Goal: Transaction & Acquisition: Purchase product/service

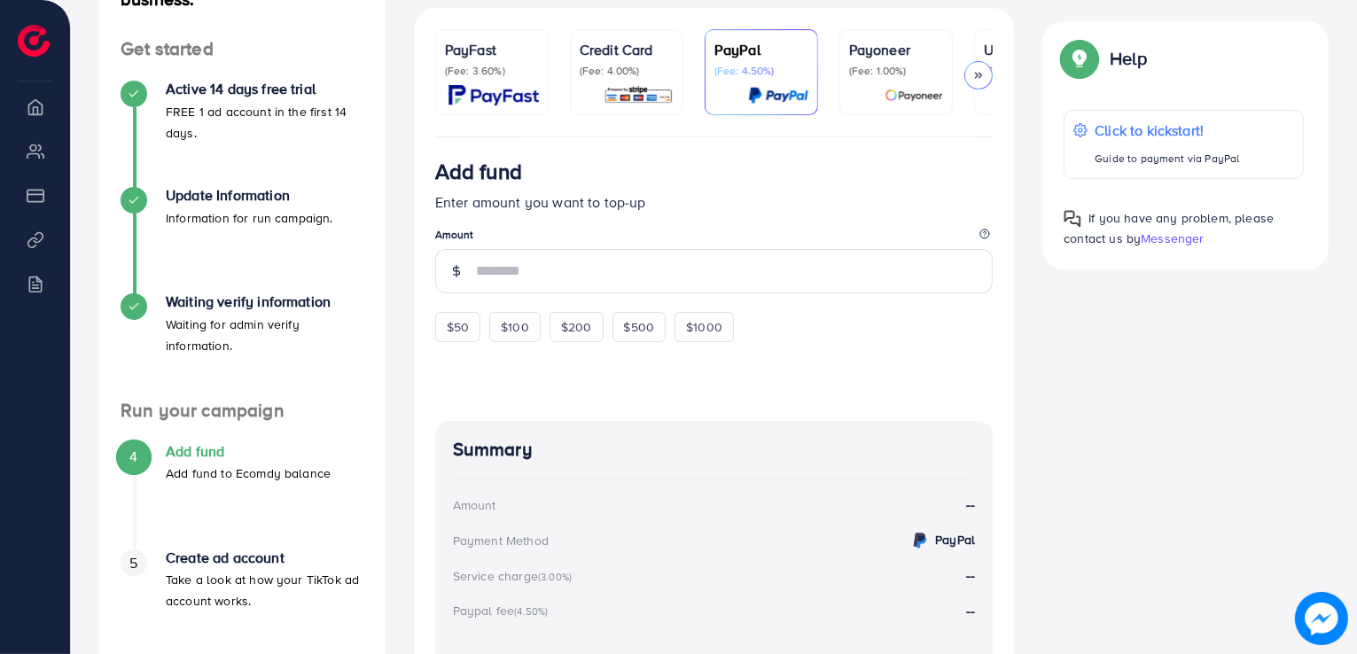
scroll to position [89, 0]
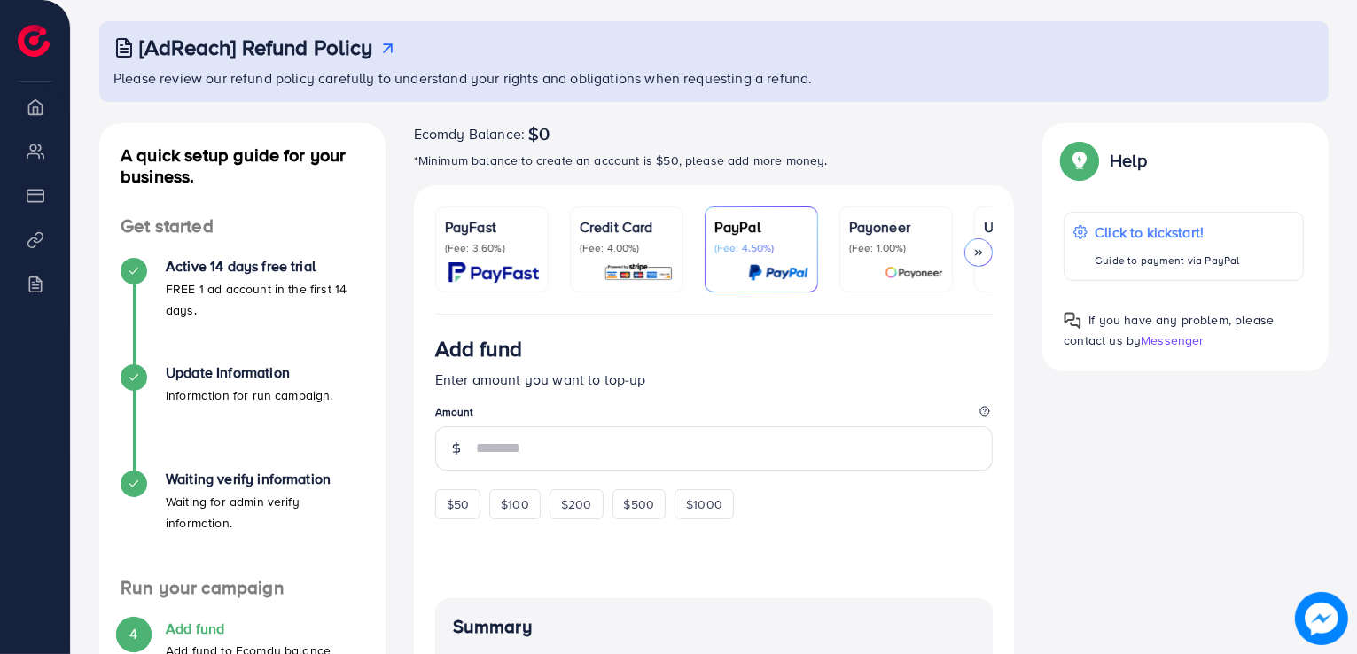
click at [974, 249] on icon at bounding box center [978, 252] width 12 height 12
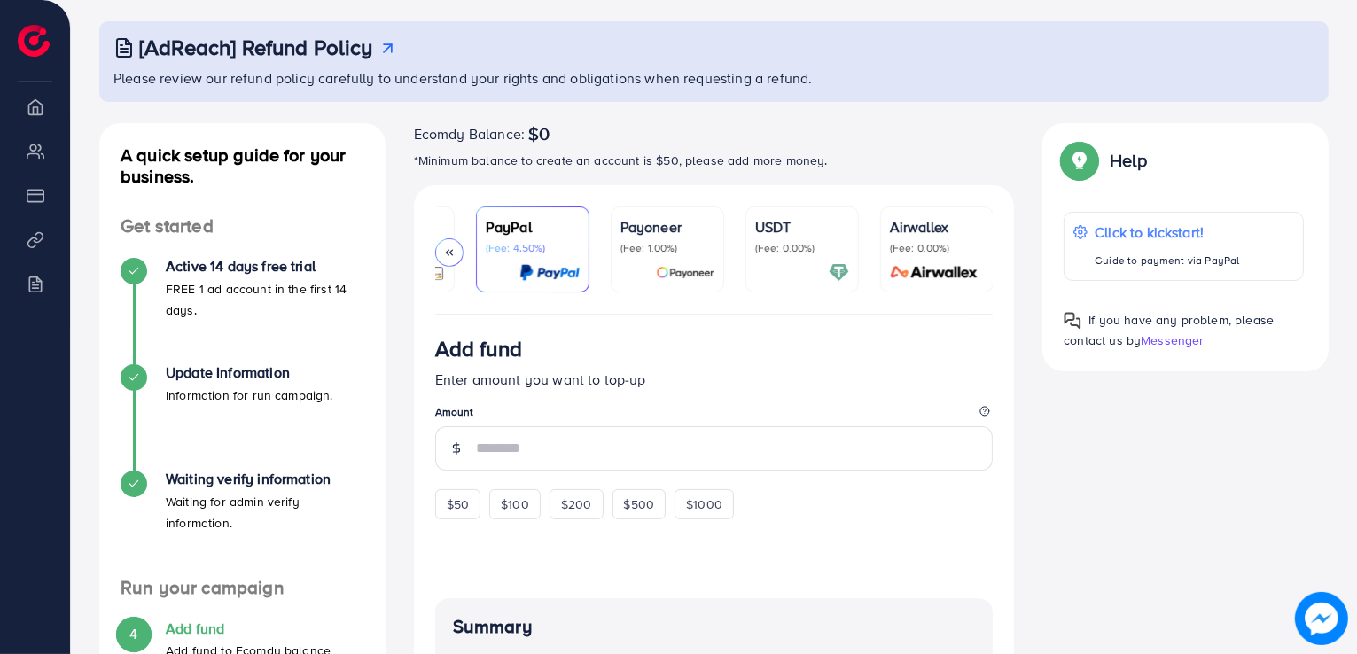
click at [822, 239] on div "USDT (Fee: 0.00%)" at bounding box center [802, 235] width 94 height 39
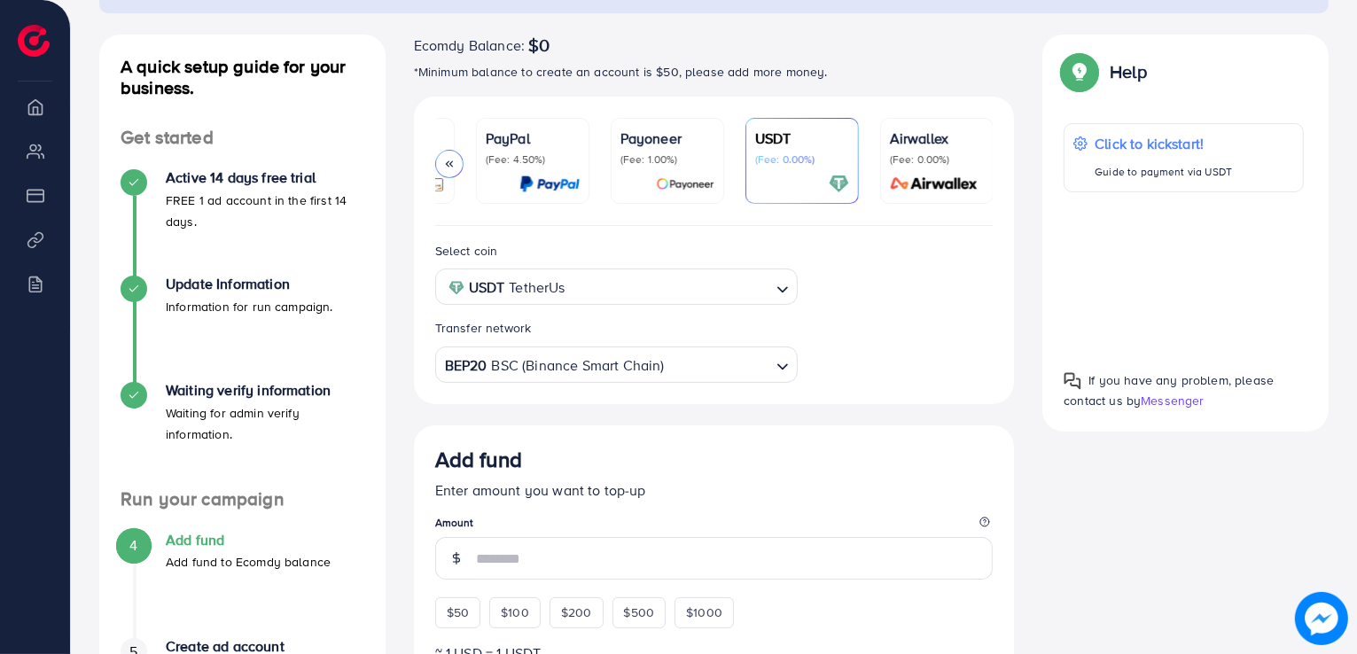
scroll to position [266, 0]
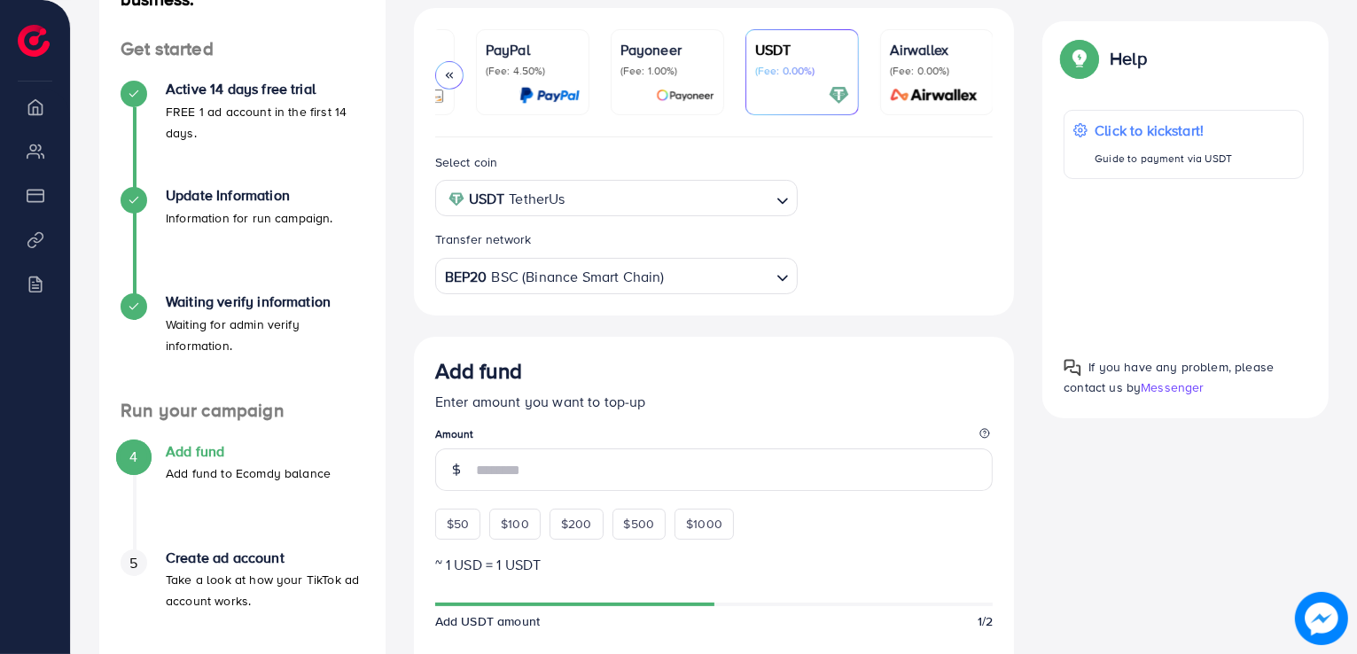
click at [677, 198] on input "Search for option" at bounding box center [670, 198] width 199 height 27
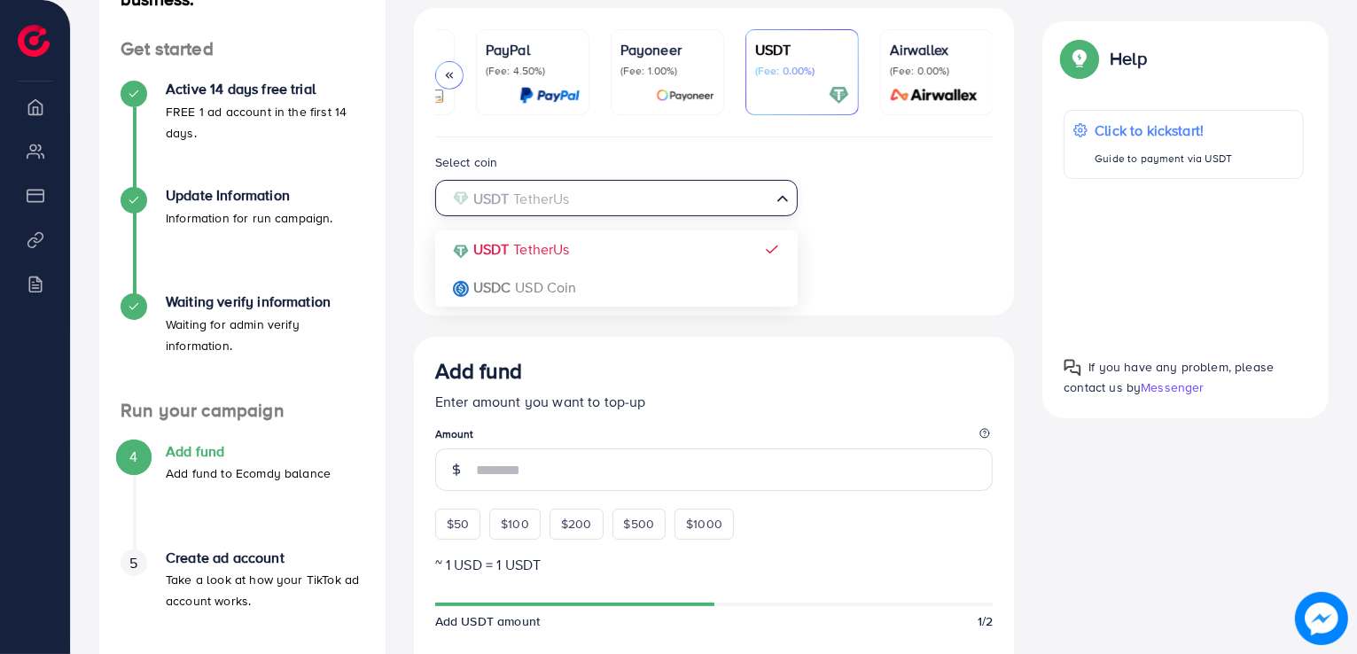
click at [677, 198] on input "Search for option" at bounding box center [606, 198] width 326 height 27
click at [897, 264] on div "Select coin USDT TetherUs Loading... USDT TetherUs USDC USD Coin Transfer netwo…" at bounding box center [714, 223] width 587 height 143
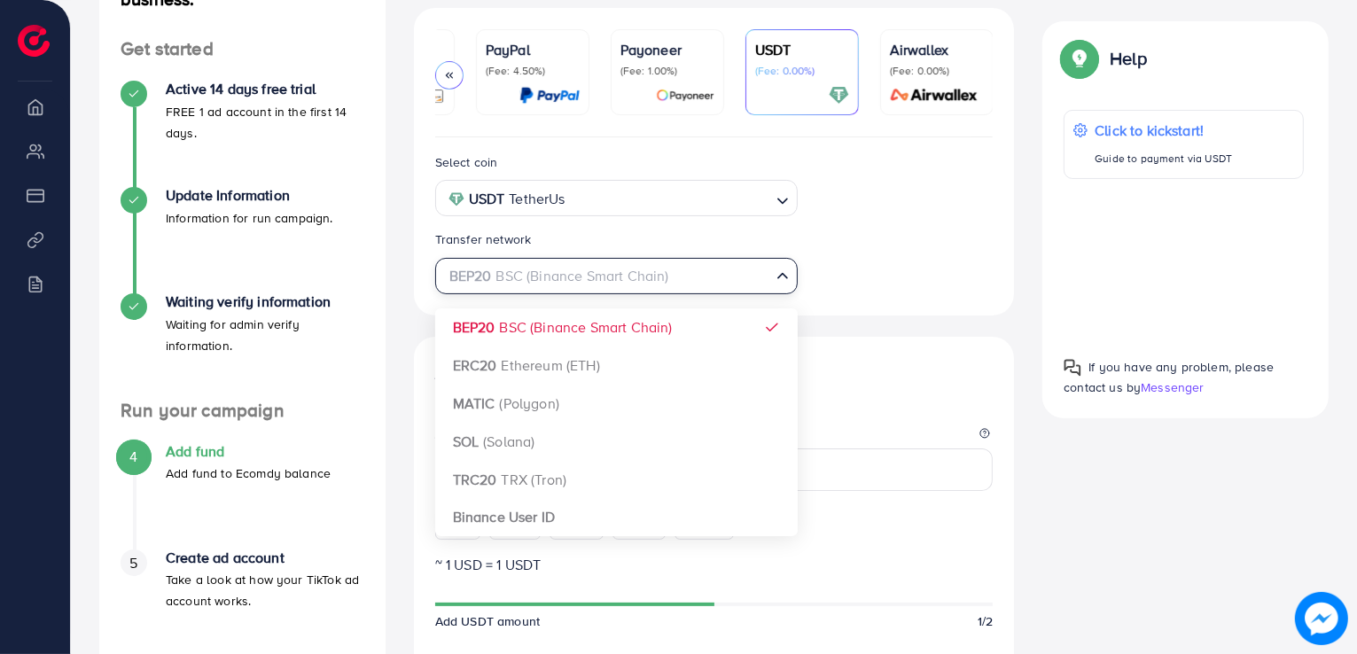
click at [604, 285] on div "BEP20 BSC (Binance Smart Chain)" at bounding box center [606, 274] width 330 height 31
click at [885, 281] on div "Select coin USDT TetherUs Loading... Transfer network BEP20 BSC (Binance Smart …" at bounding box center [714, 223] width 587 height 143
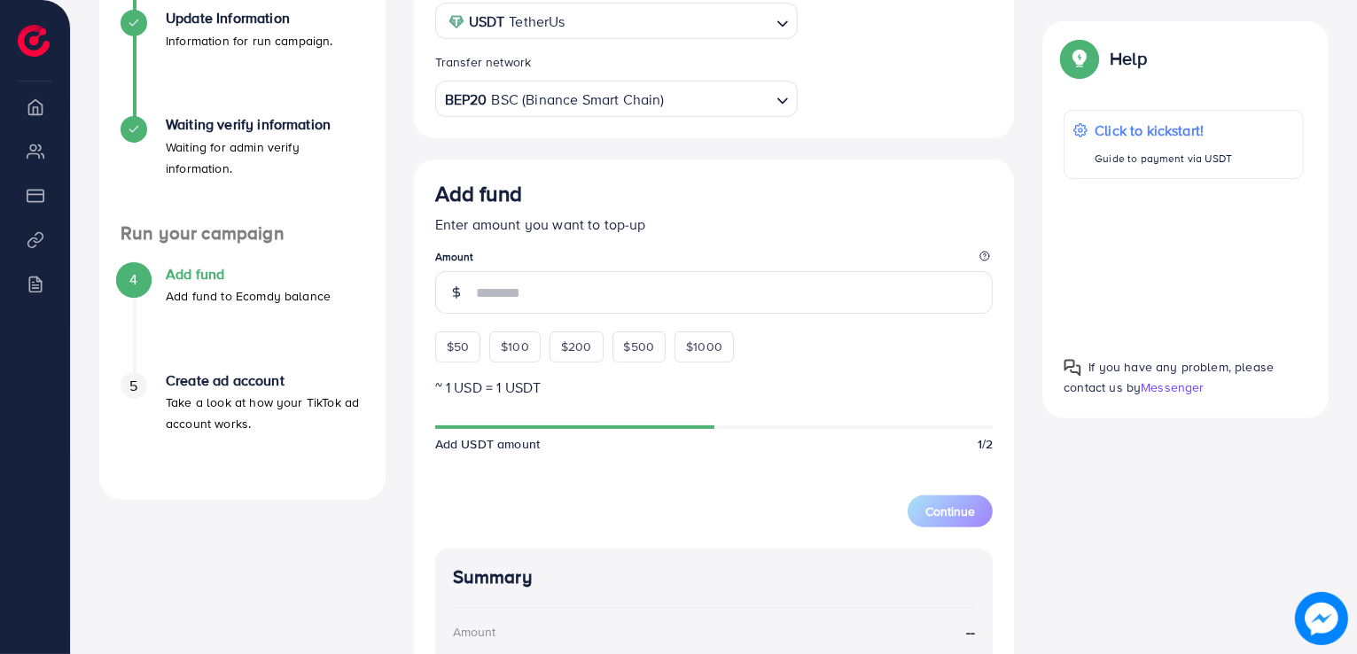
scroll to position [532, 0]
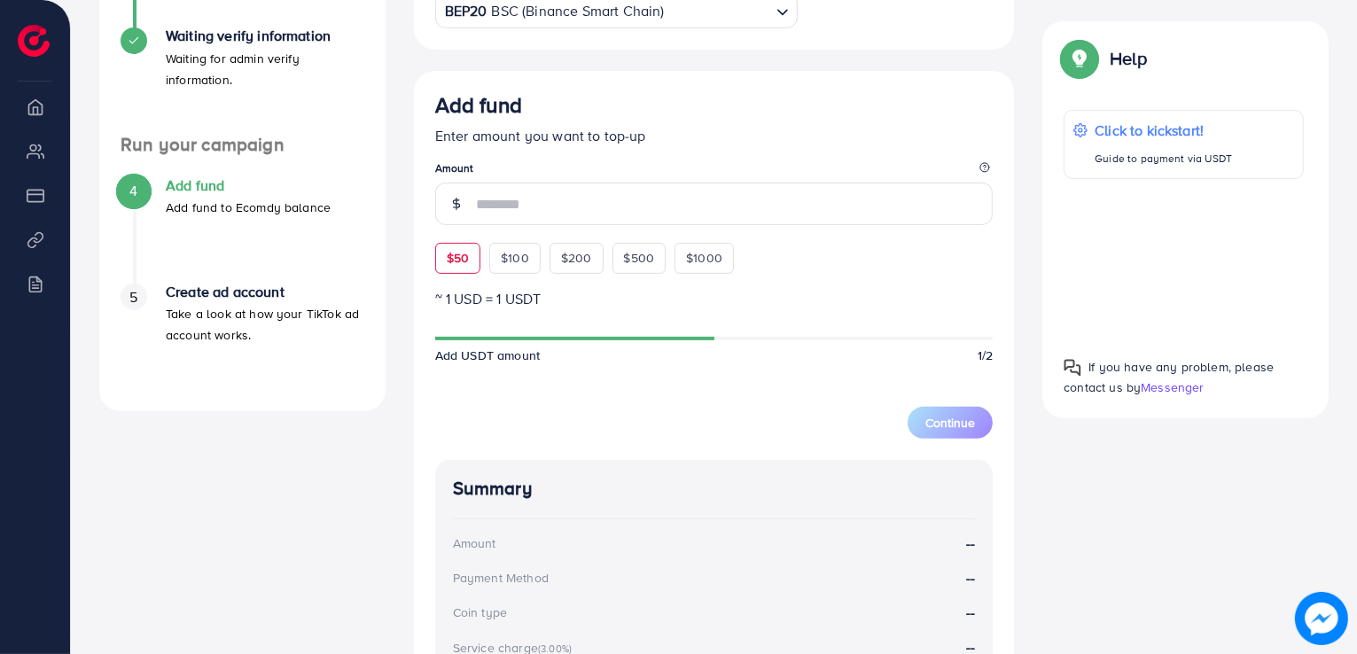
click at [464, 265] on span "$50" at bounding box center [458, 258] width 22 height 18
type input "**"
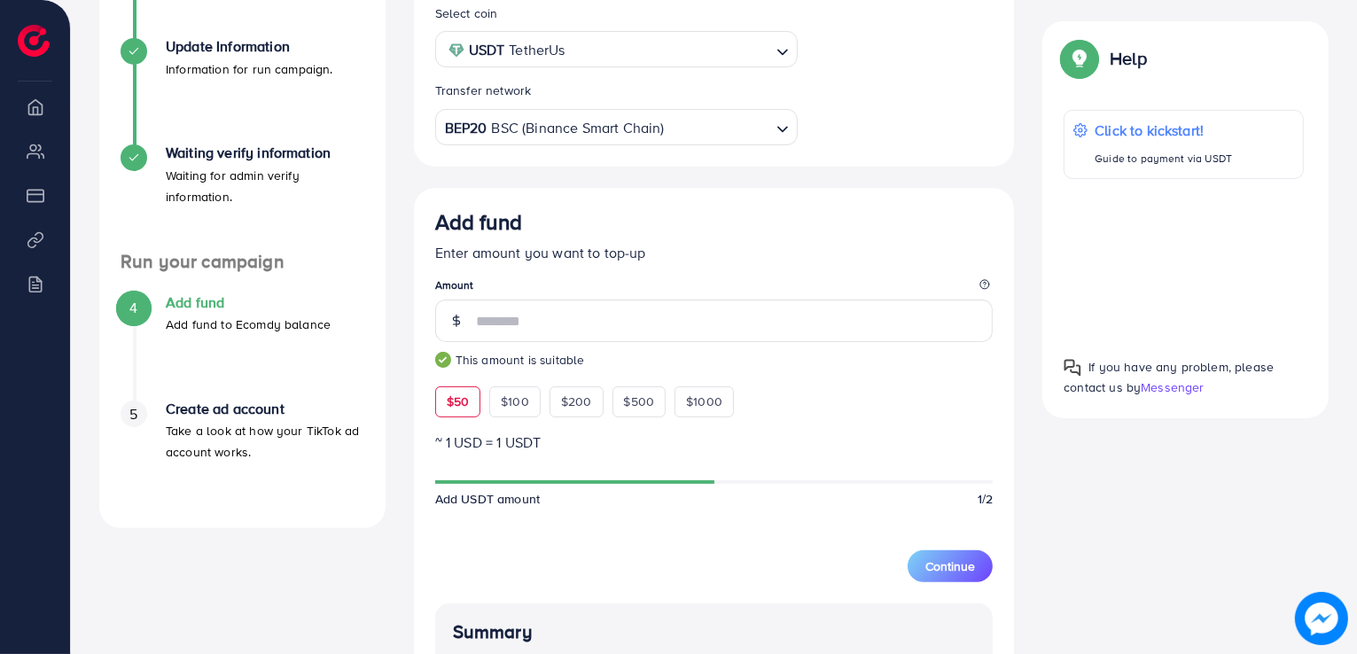
scroll to position [238, 0]
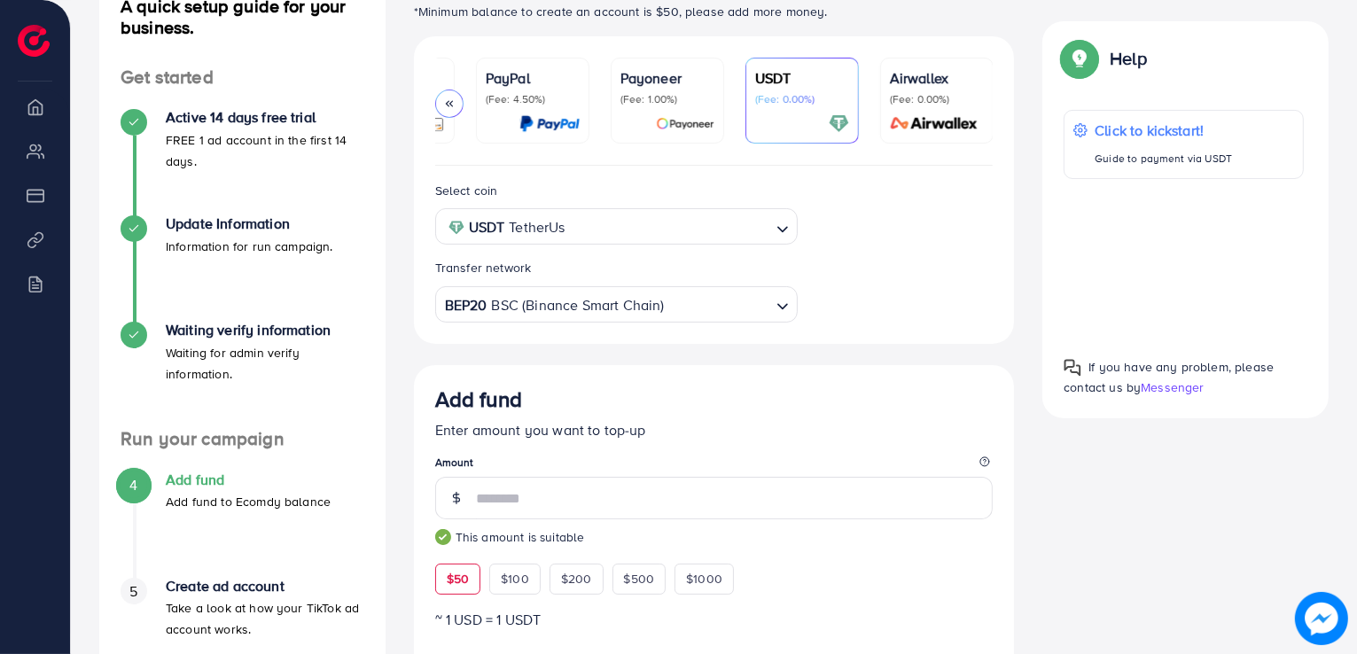
click at [654, 299] on div "BEP20 BSC (Binance Smart Chain)" at bounding box center [606, 302] width 330 height 31
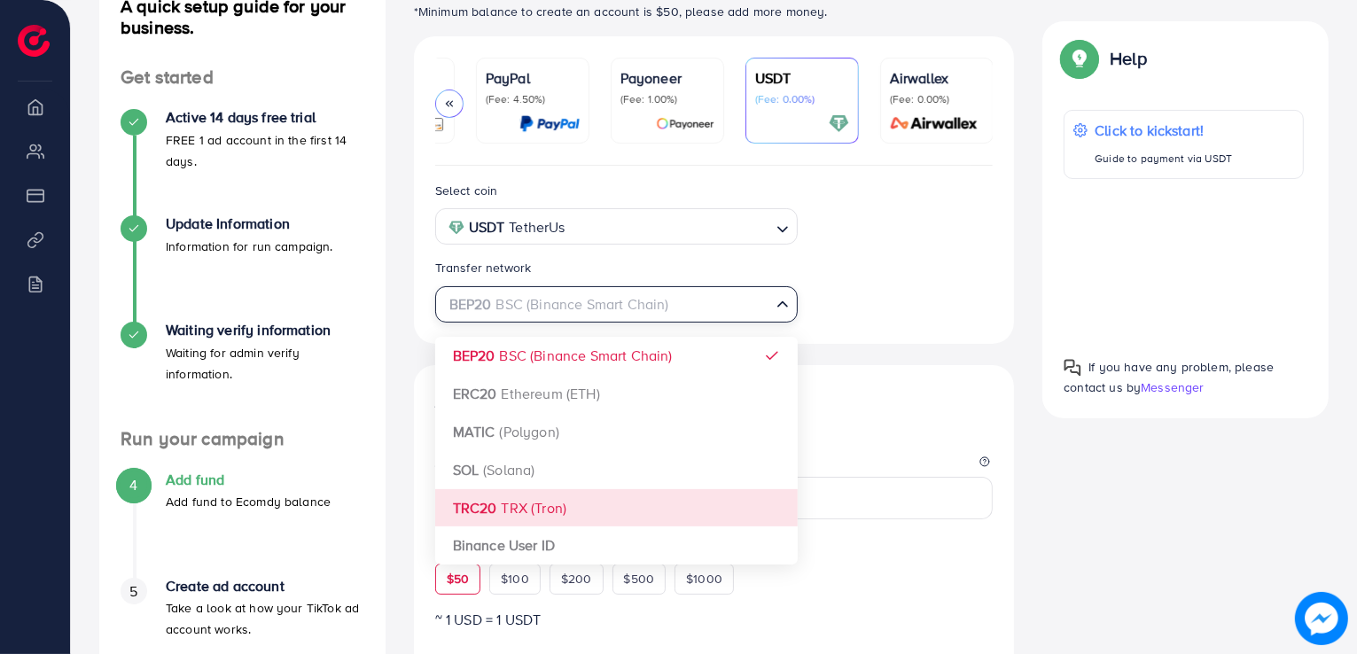
click at [559, 513] on div "Select coin USDT TetherUs Loading... Transfer network BEP20 BSC (Binance Smart …" at bounding box center [714, 660] width 601 height 989
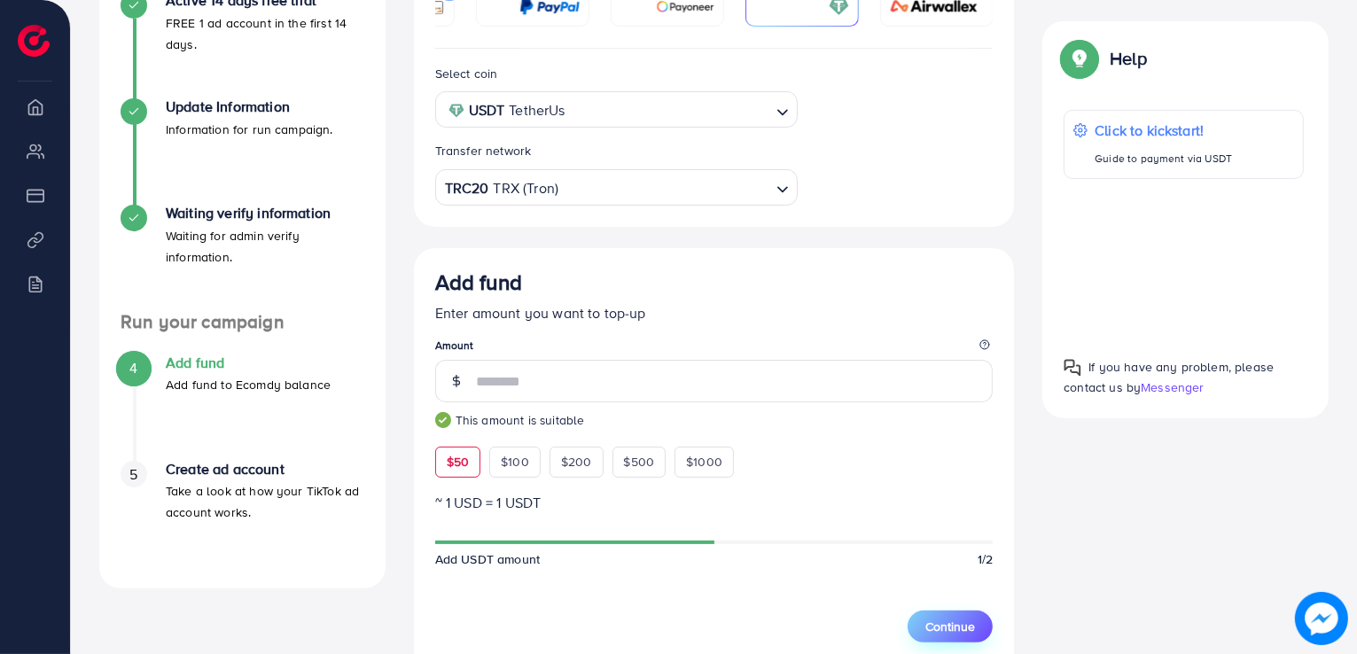
scroll to position [443, 0]
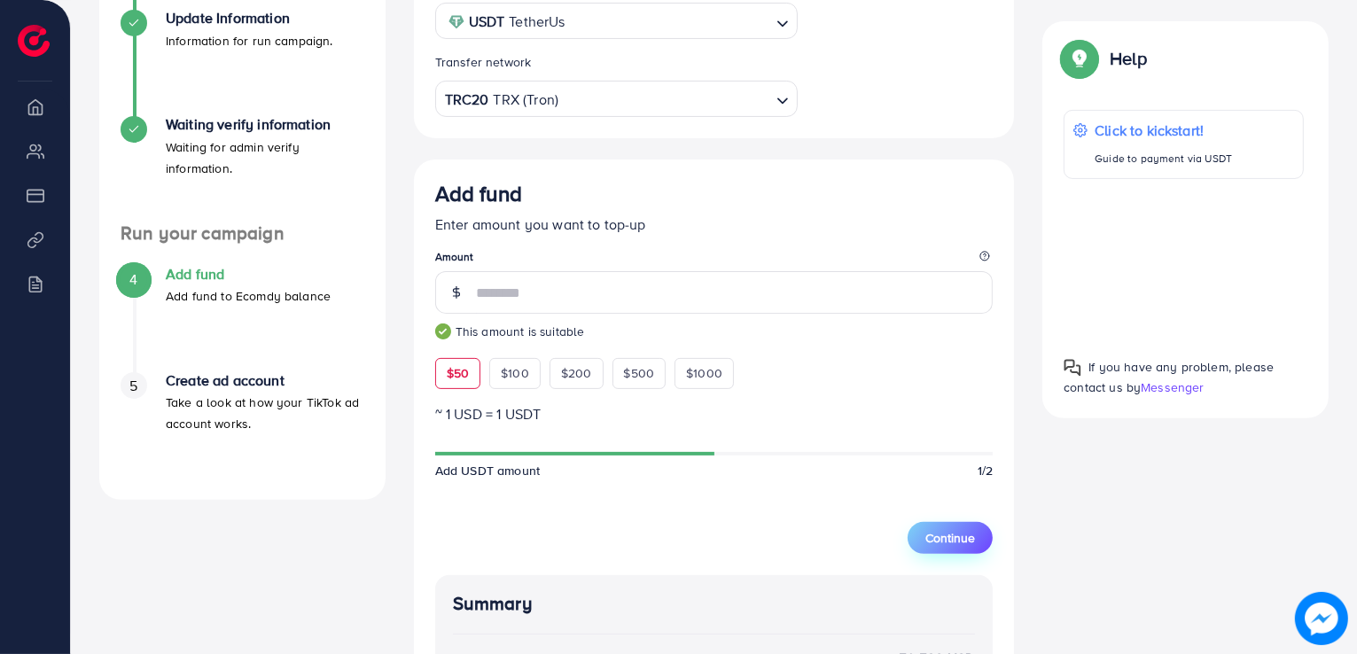
click at [978, 542] on button "Continue" at bounding box center [950, 538] width 85 height 32
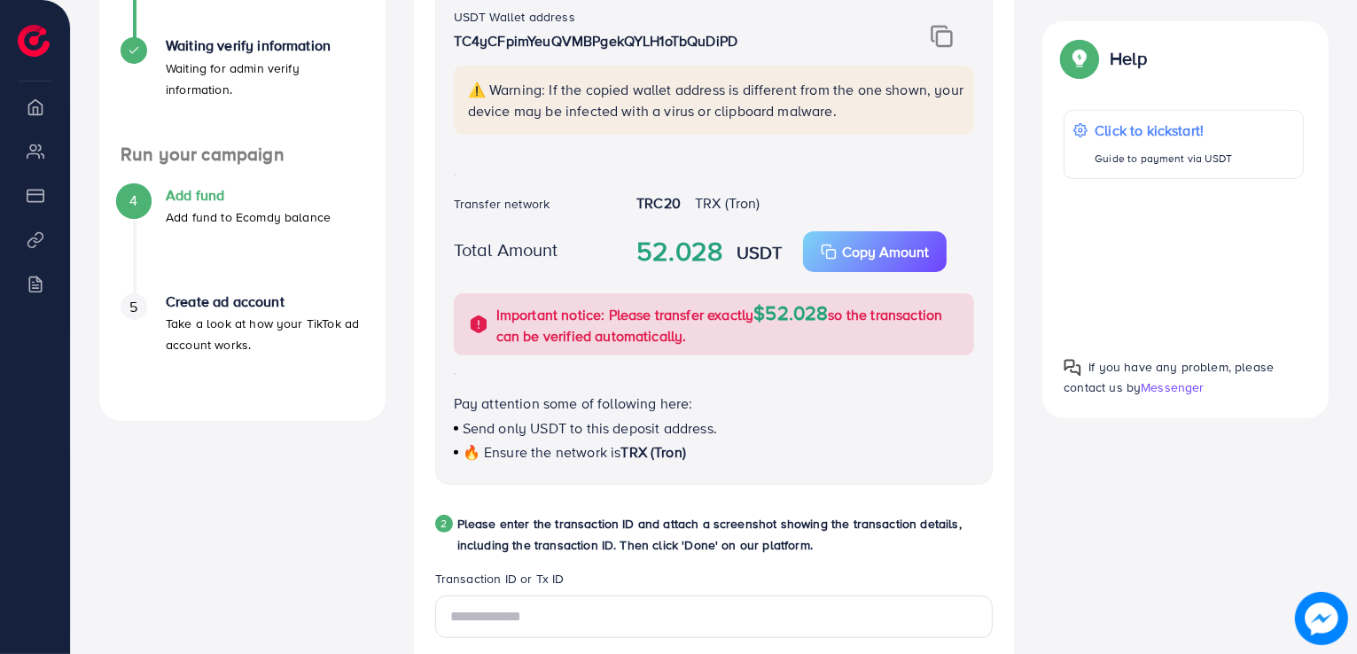
scroll to position [0, 0]
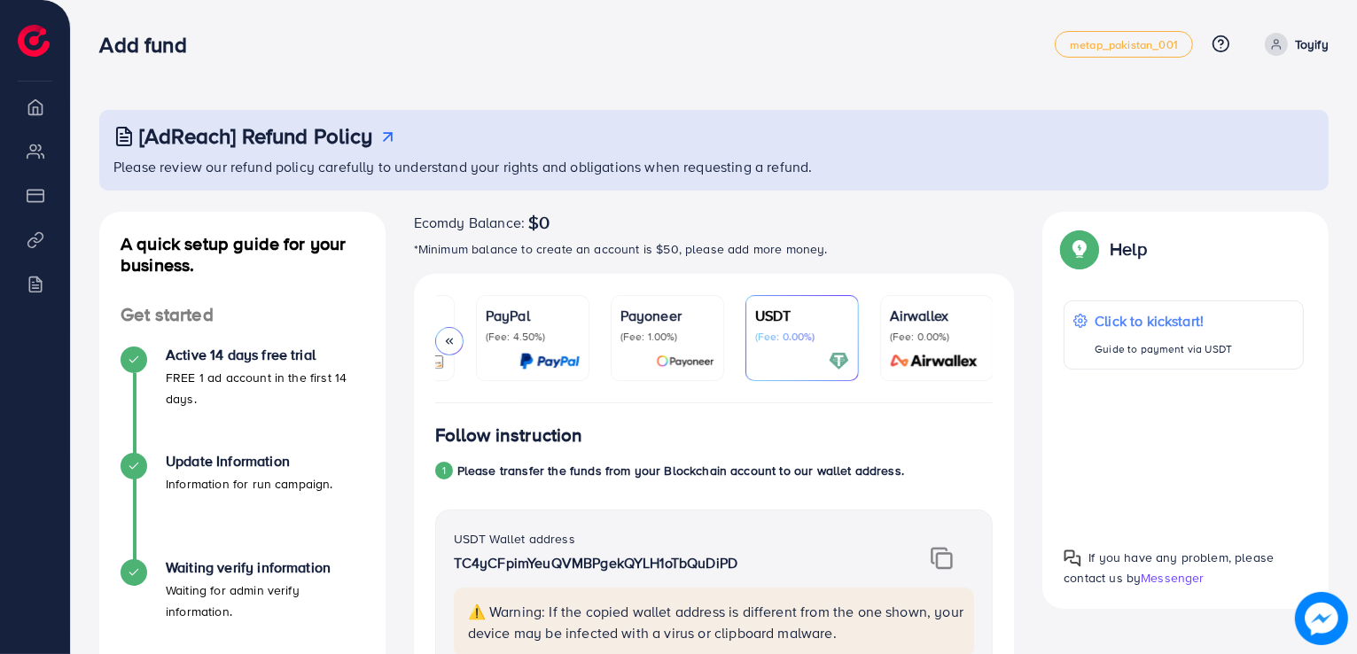
click at [454, 338] on icon at bounding box center [449, 341] width 12 height 12
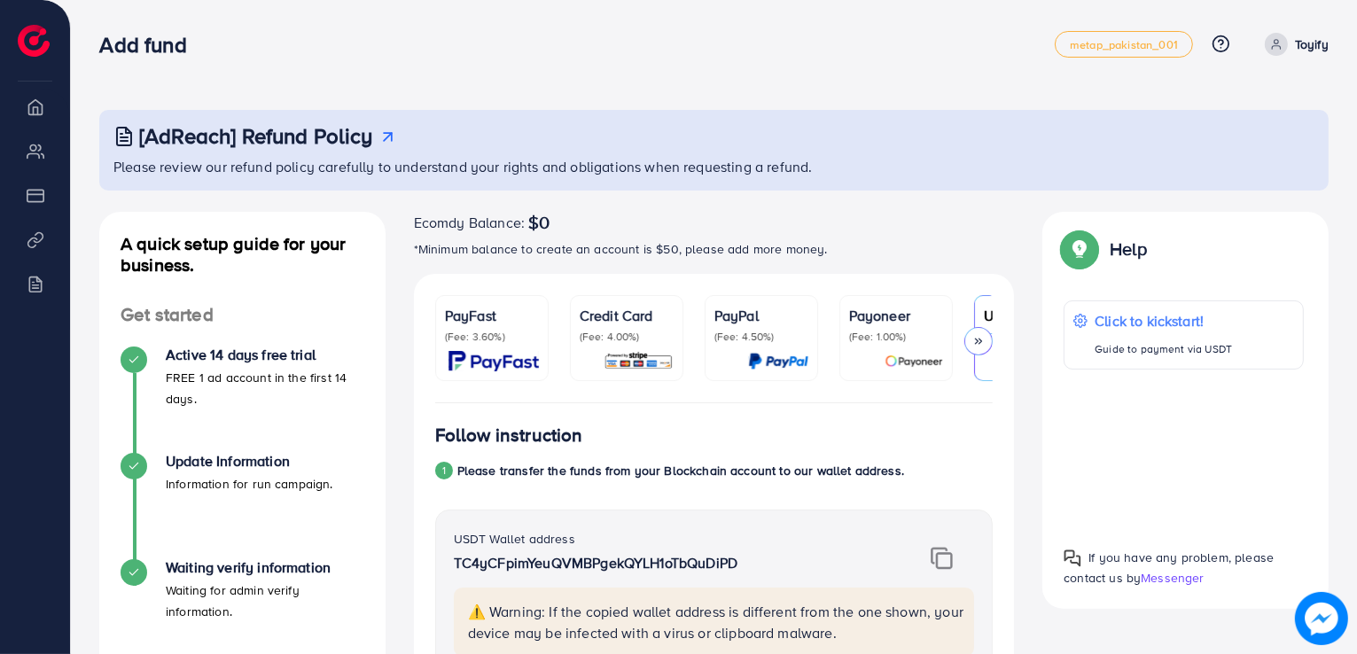
click at [596, 325] on p "Credit Card" at bounding box center [627, 315] width 94 height 21
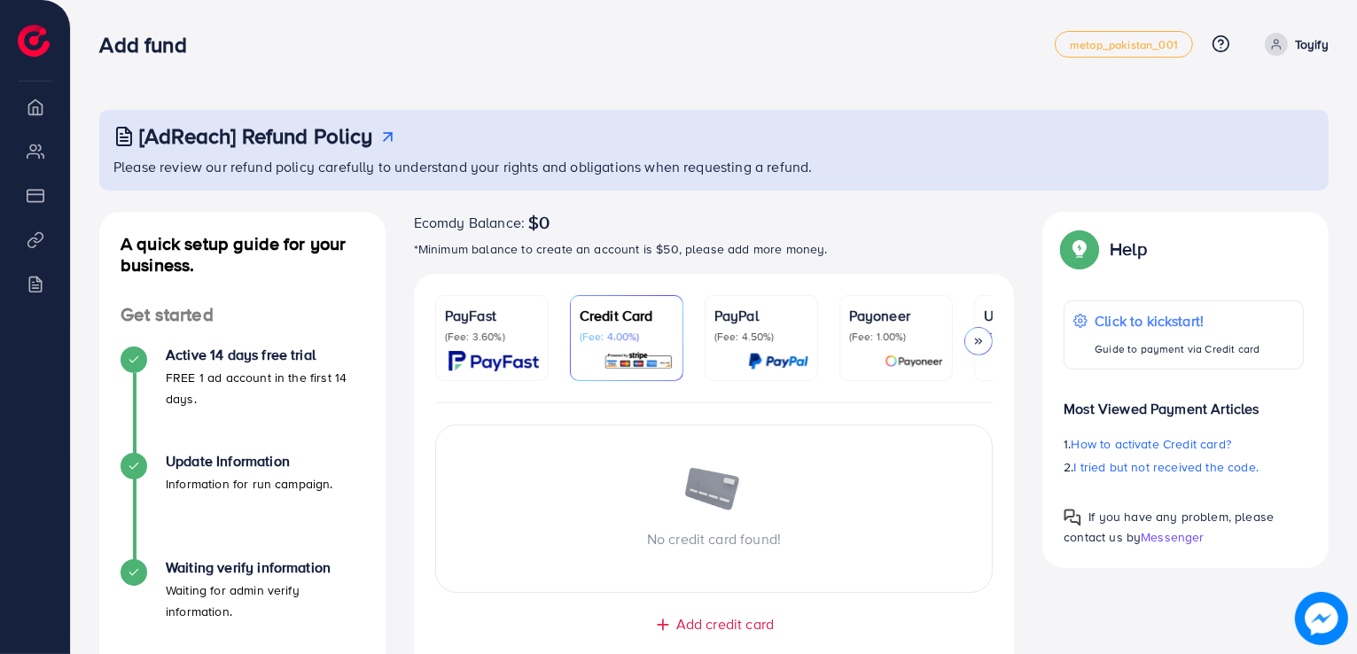
scroll to position [317, 0]
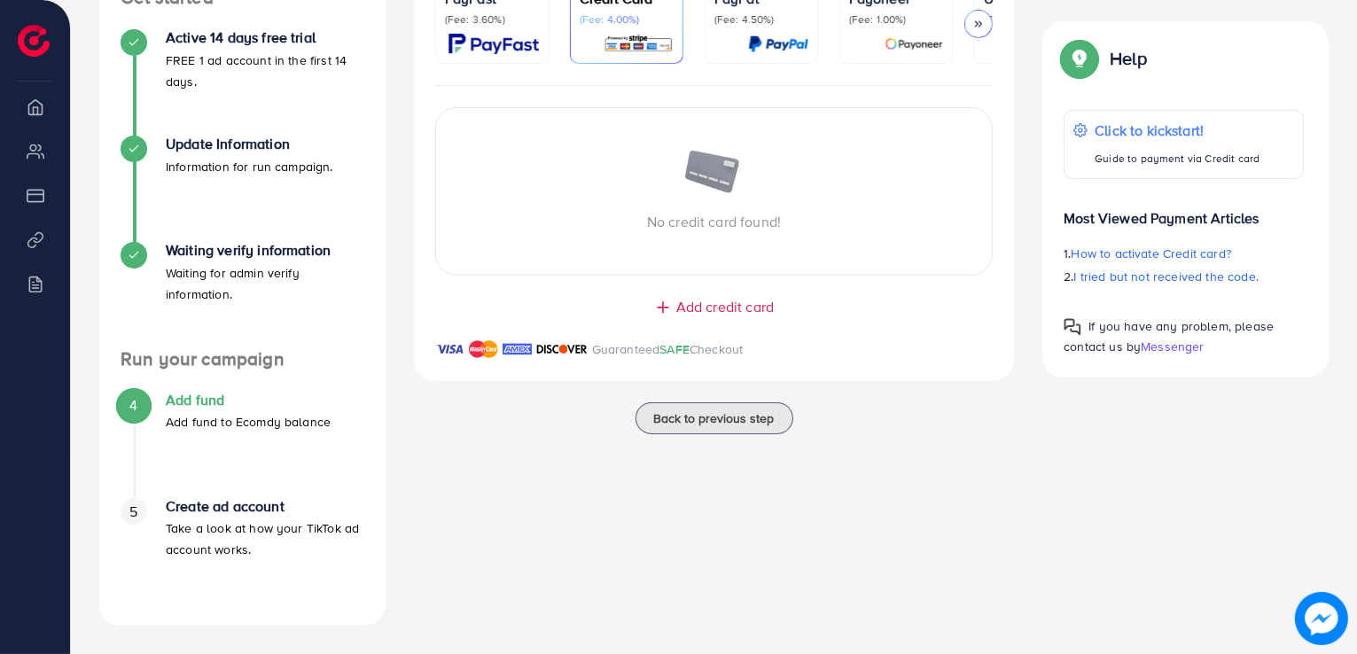
click at [762, 309] on span "Add credit card" at bounding box center [724, 307] width 97 height 20
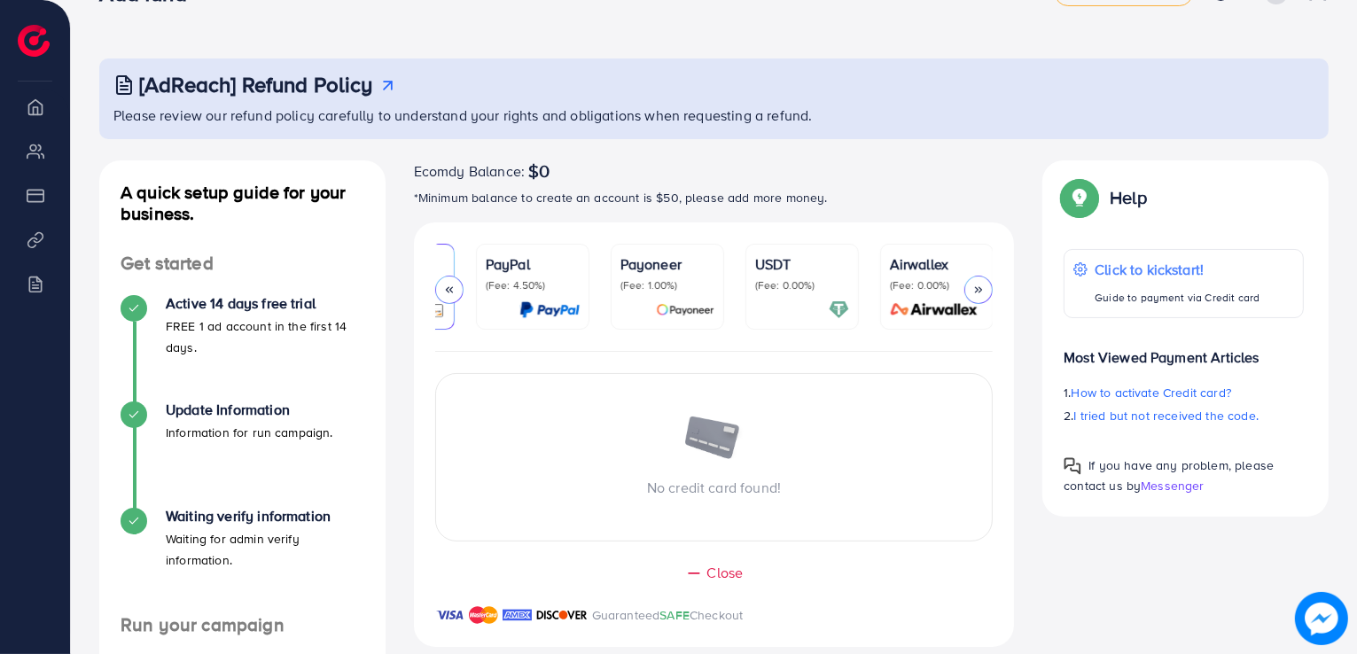
scroll to position [0, 0]
